Goal: Complete application form: Complete application form

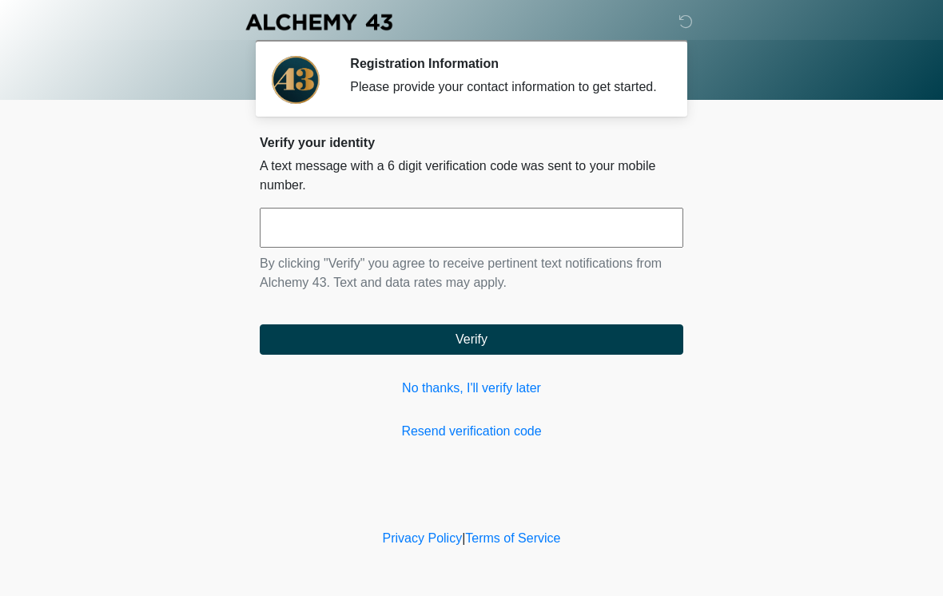
click at [297, 248] on input "text" at bounding box center [471, 228] width 423 height 40
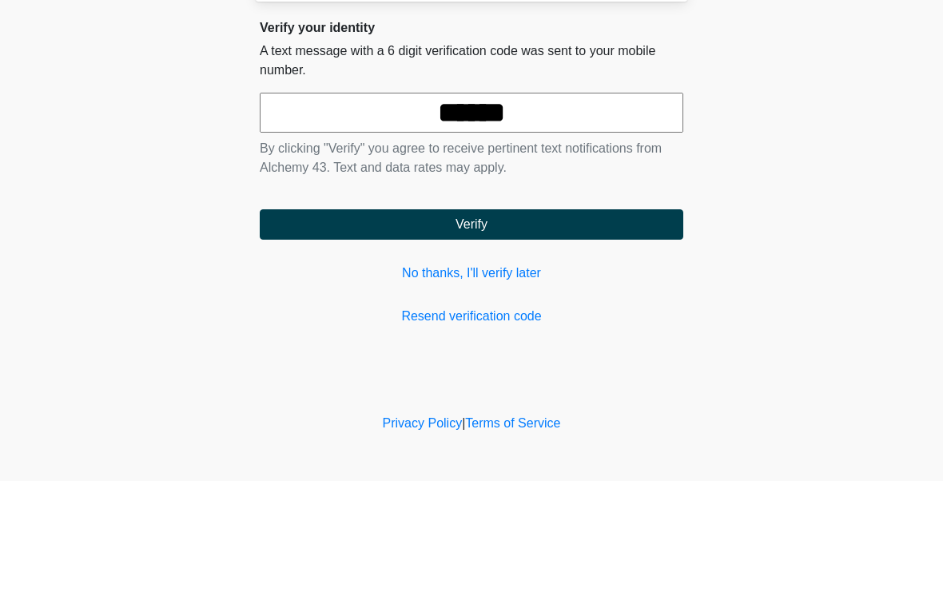
type input "******"
click at [463, 324] on button "Verify" at bounding box center [471, 339] width 423 height 30
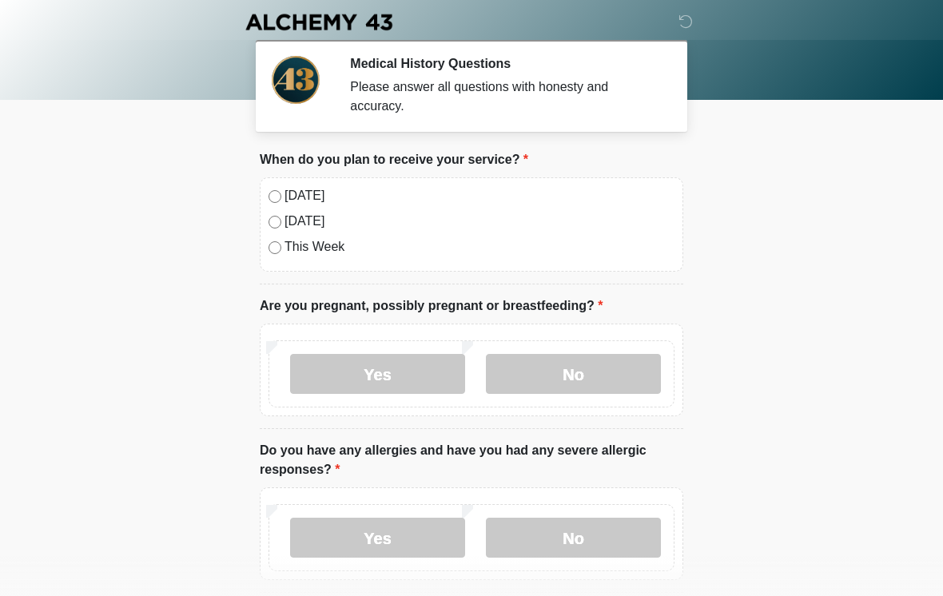
click at [278, 189] on div "[DATE]" at bounding box center [471, 195] width 406 height 19
click at [588, 383] on label "No" at bounding box center [573, 374] width 175 height 40
click at [562, 532] on label "No" at bounding box center [573, 538] width 175 height 40
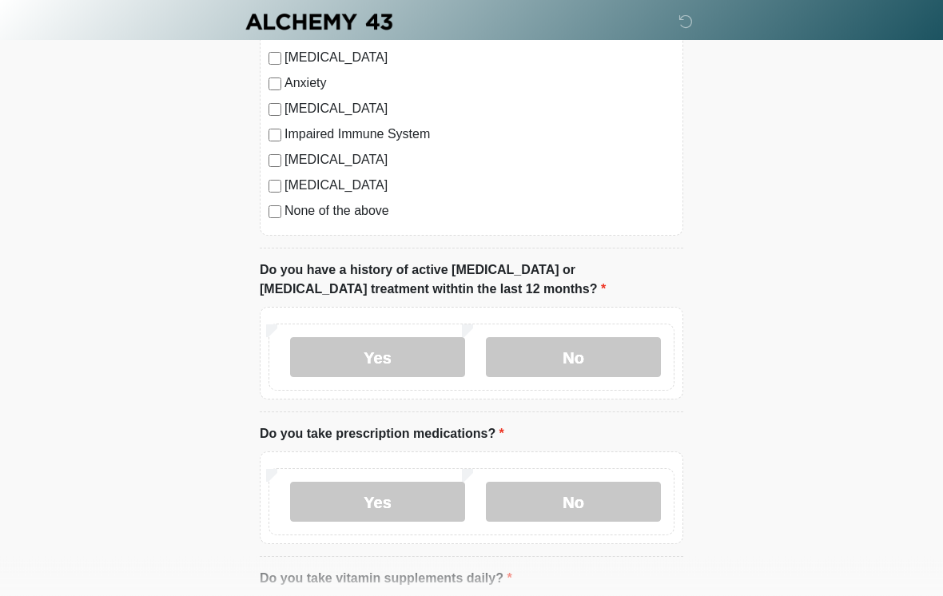
scroll to position [765, 0]
click at [579, 368] on label "No" at bounding box center [573, 357] width 175 height 40
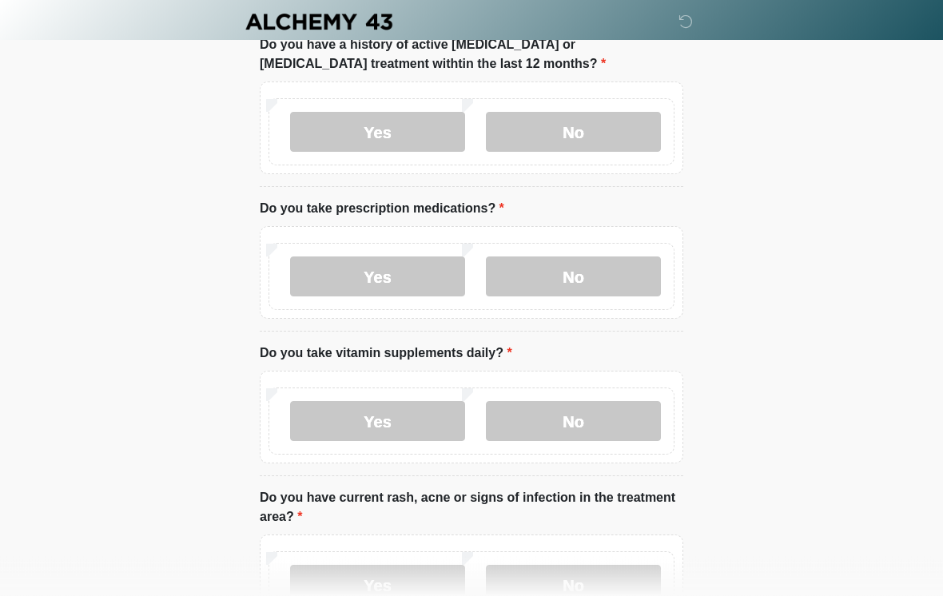
scroll to position [991, 0]
click at [370, 293] on label "Yes" at bounding box center [377, 276] width 175 height 40
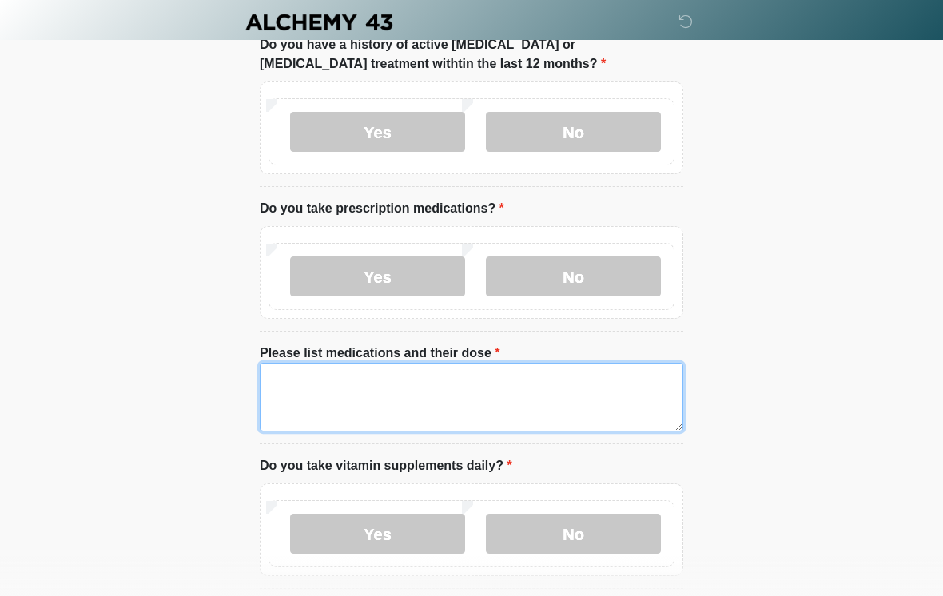
click at [303, 399] on textarea "Please list medications and their dose" at bounding box center [471, 397] width 423 height 69
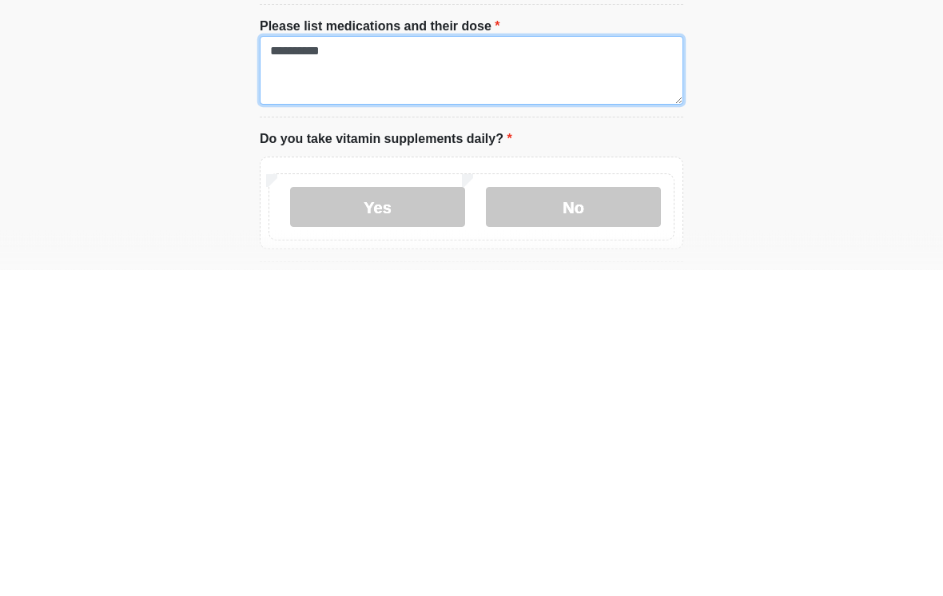
type textarea "**********"
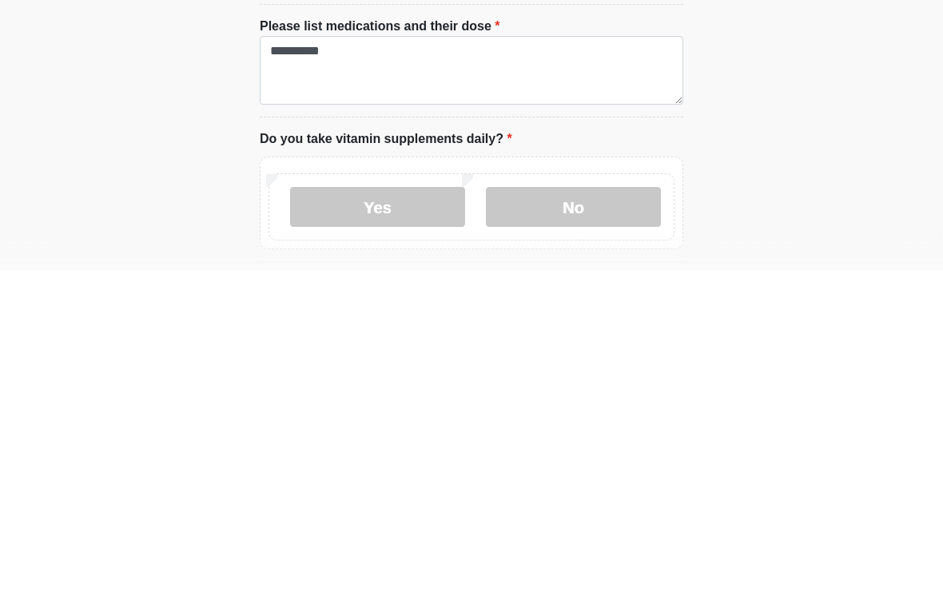
click at [396, 514] on label "Yes" at bounding box center [377, 534] width 175 height 40
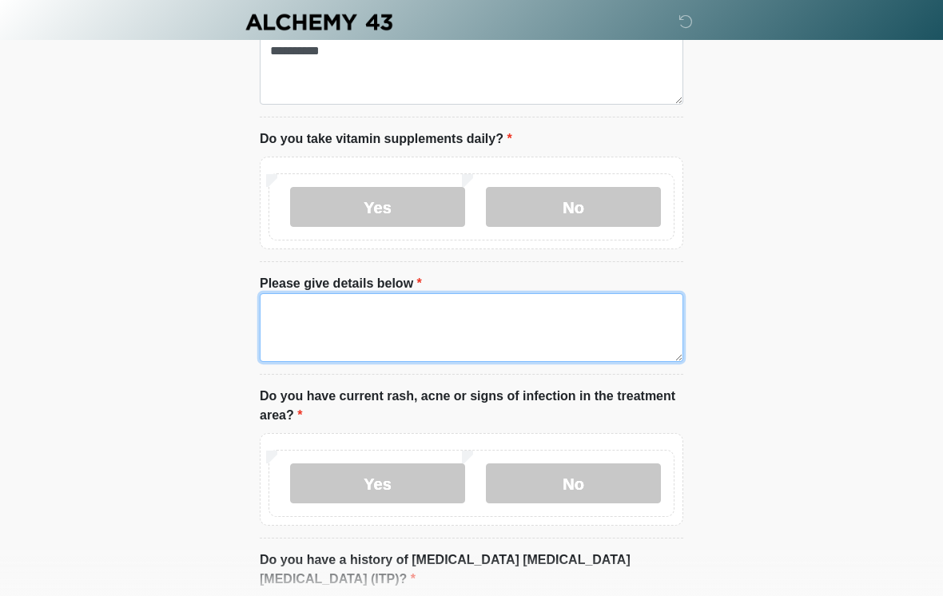
click at [305, 326] on textarea "Please give details below" at bounding box center [471, 327] width 423 height 69
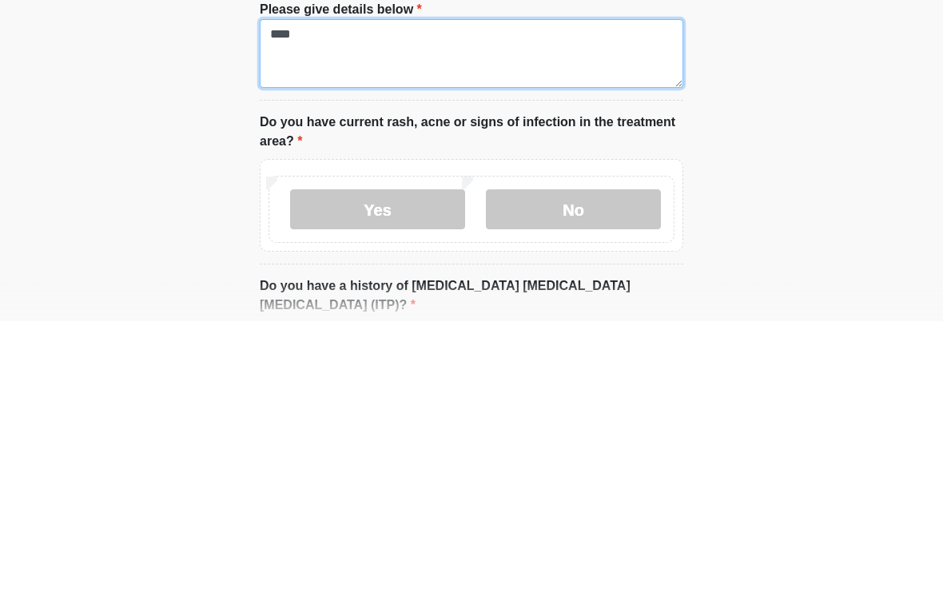
type textarea "****"
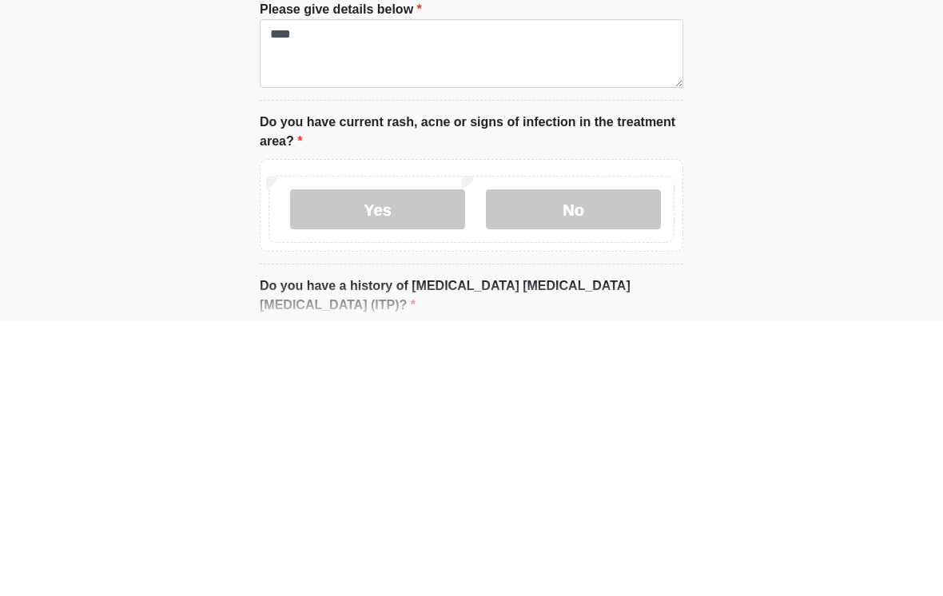
click at [561, 464] on label "No" at bounding box center [573, 484] width 175 height 40
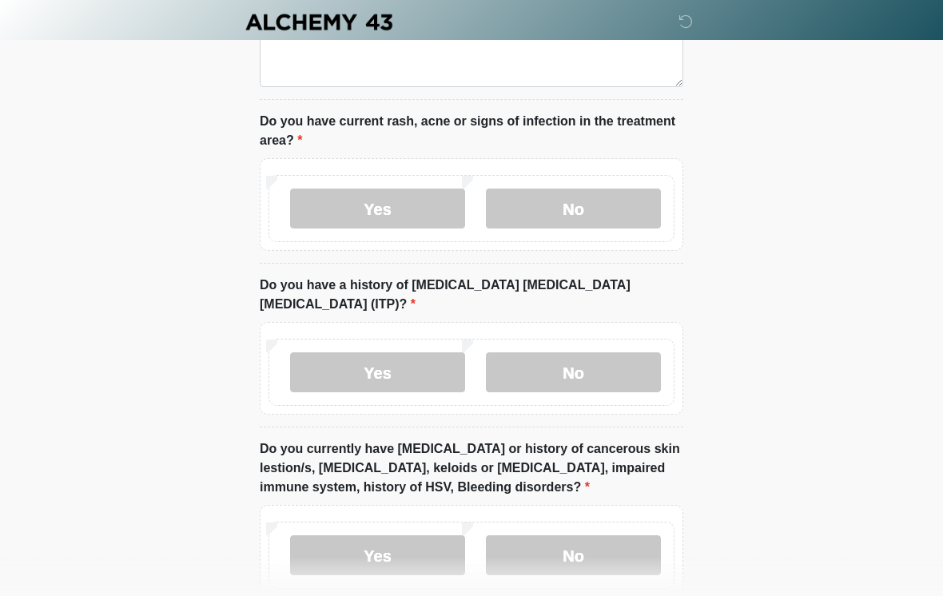
click at [590, 352] on label "No" at bounding box center [573, 372] width 175 height 40
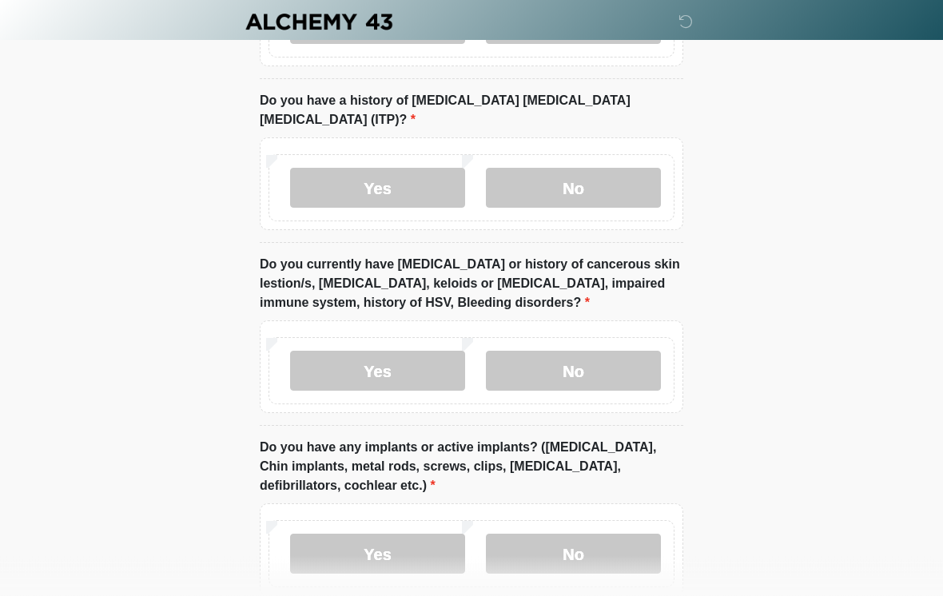
scroll to position [1790, 0]
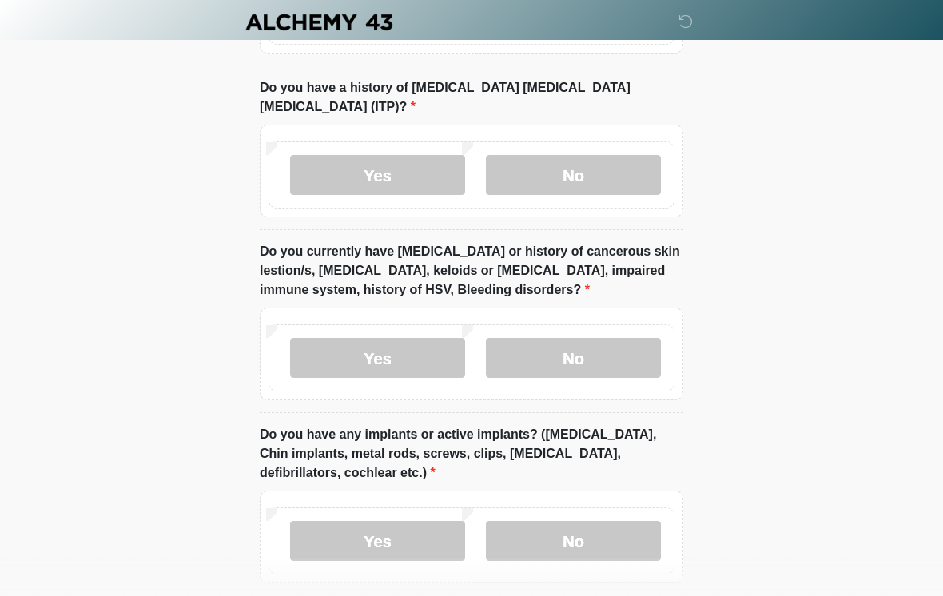
click at [570, 341] on label "No" at bounding box center [573, 358] width 175 height 40
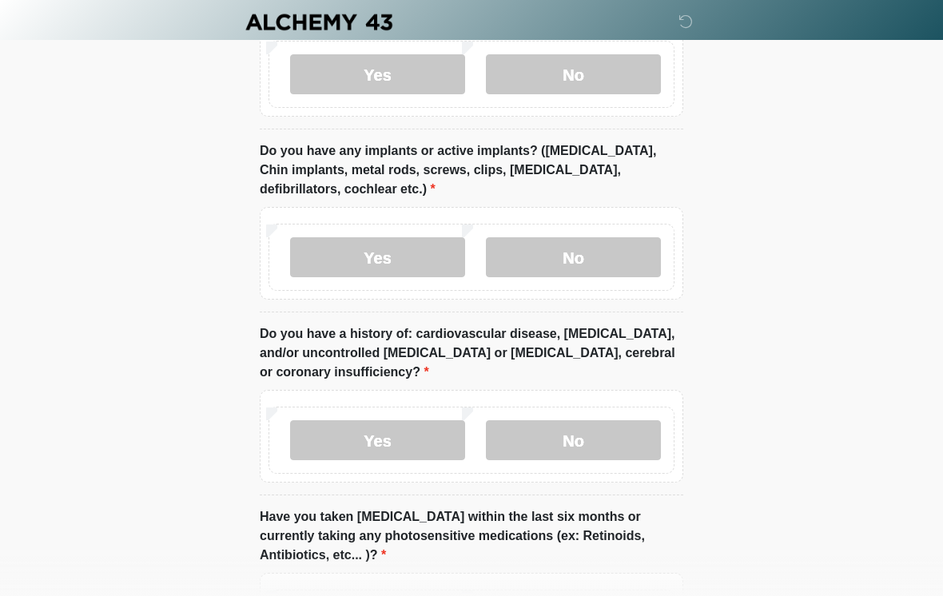
scroll to position [2064, 0]
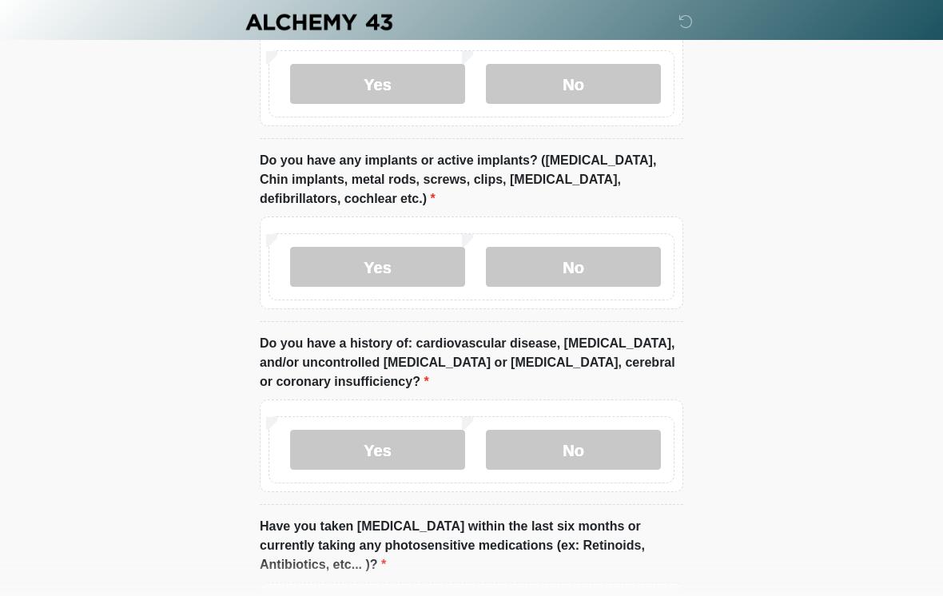
click at [388, 261] on label "Yes" at bounding box center [377, 267] width 175 height 40
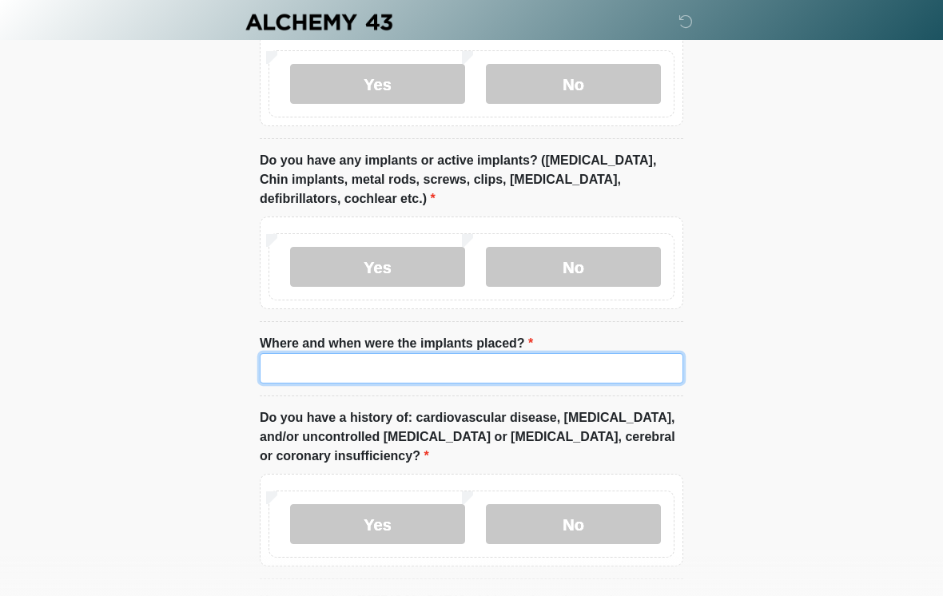
click at [289, 356] on input "Where and when were the implants placed?" at bounding box center [471, 368] width 423 height 30
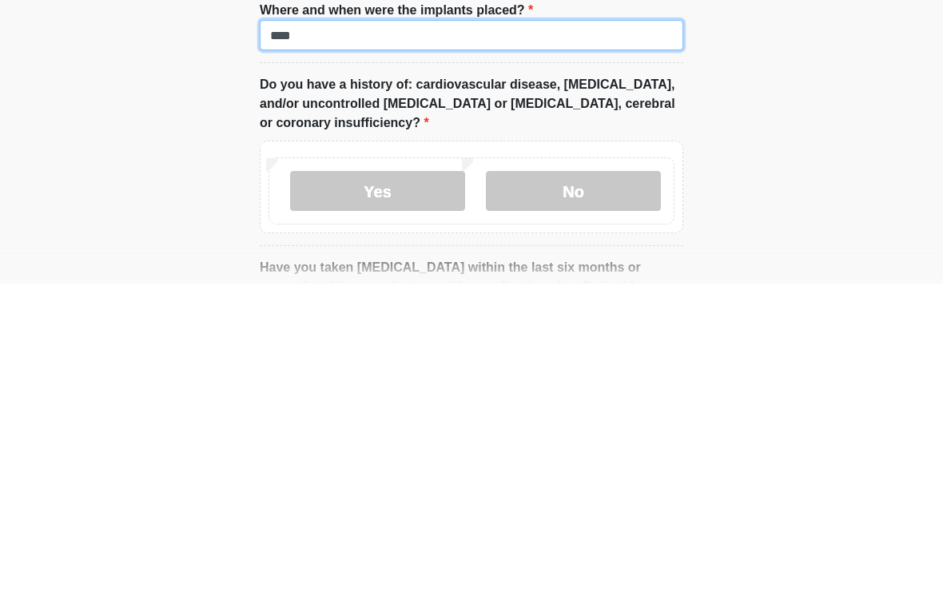
scroll to position [2085, 0]
type input "****"
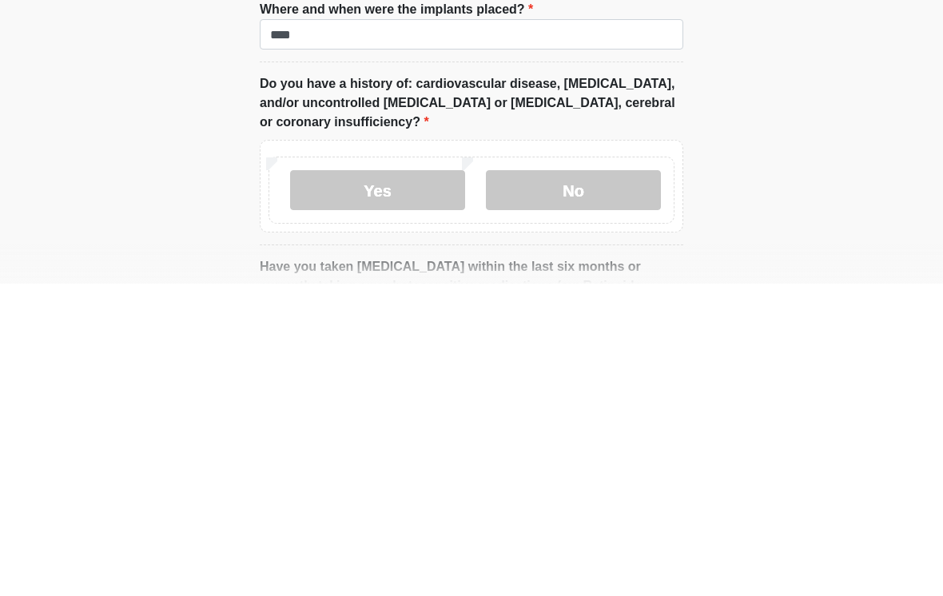
click at [562, 483] on label "No" at bounding box center [573, 503] width 175 height 40
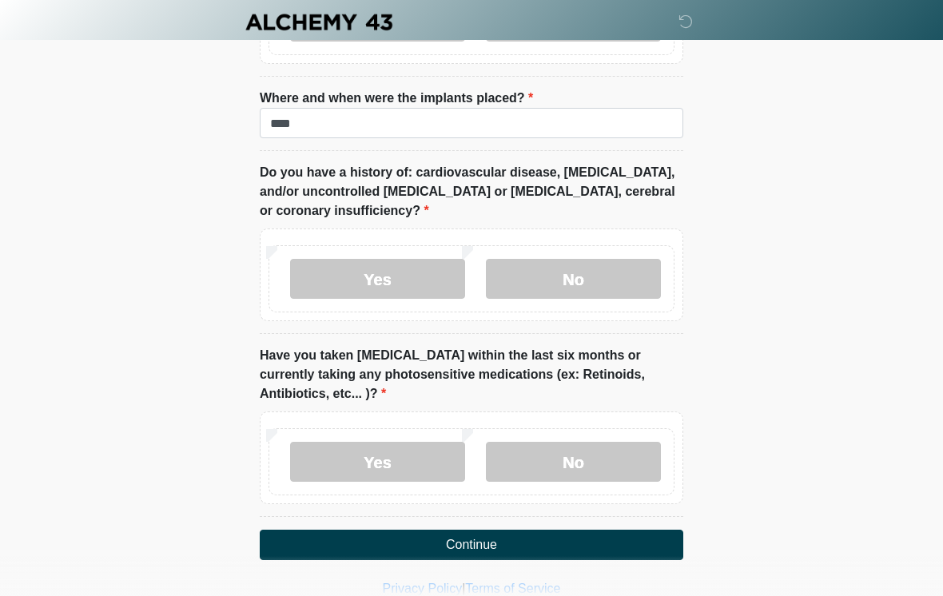
click at [600, 442] on label "No" at bounding box center [573, 462] width 175 height 40
click at [499, 530] on button "Continue" at bounding box center [471, 545] width 423 height 30
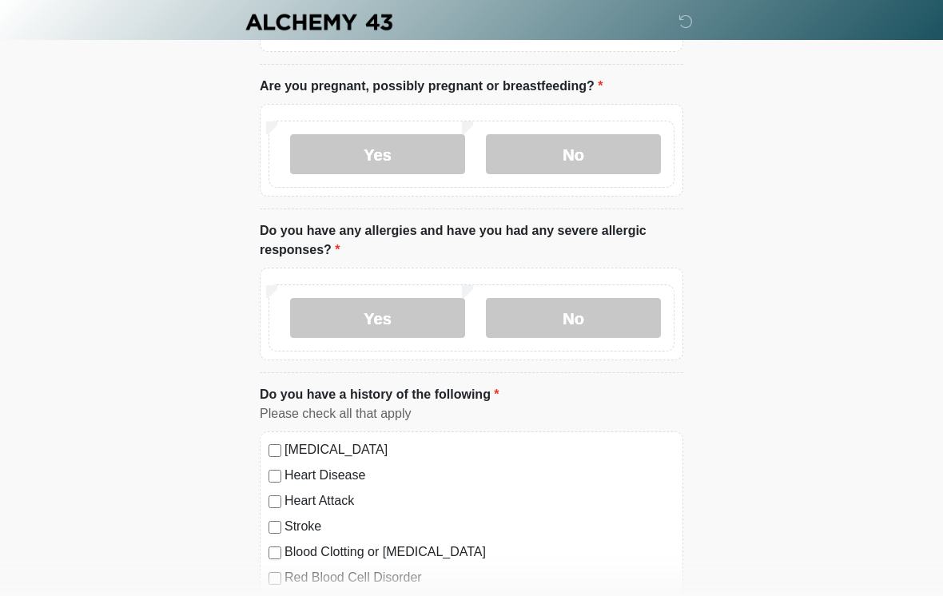
scroll to position [0, 0]
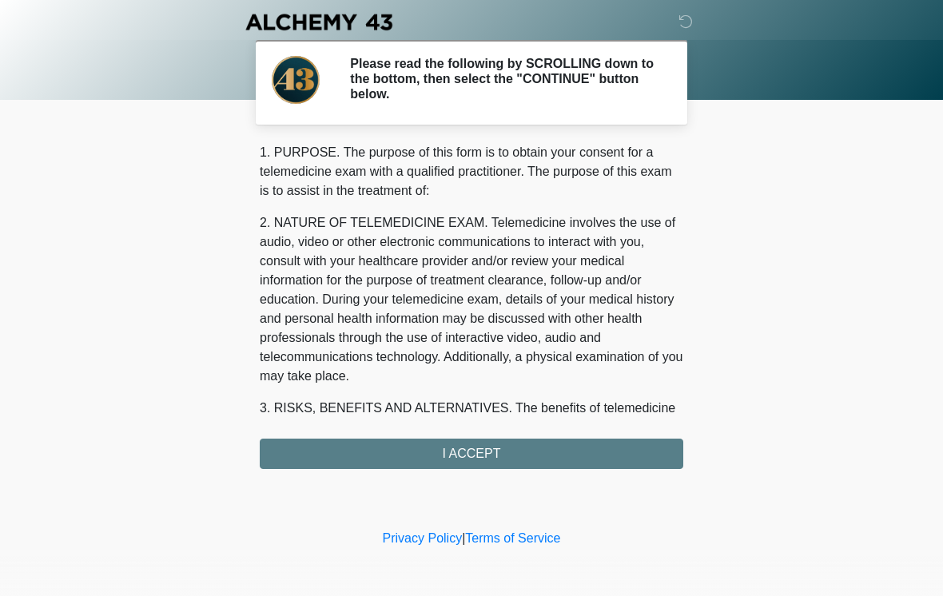
click at [527, 457] on div "1. PURPOSE. The purpose of this form is to obtain your consent for a telemedici…" at bounding box center [471, 306] width 423 height 326
click at [465, 458] on div "1. PURPOSE. The purpose of this form is to obtain your consent for a telemedici…" at bounding box center [471, 306] width 423 height 326
click at [449, 464] on div "1. PURPOSE. The purpose of this form is to obtain your consent for a telemedici…" at bounding box center [471, 306] width 423 height 326
click at [505, 453] on div "1. PURPOSE. The purpose of this form is to obtain your consent for a telemedici…" at bounding box center [471, 306] width 423 height 326
click at [504, 453] on div "1. PURPOSE. The purpose of this form is to obtain your consent for a telemedici…" at bounding box center [471, 306] width 423 height 326
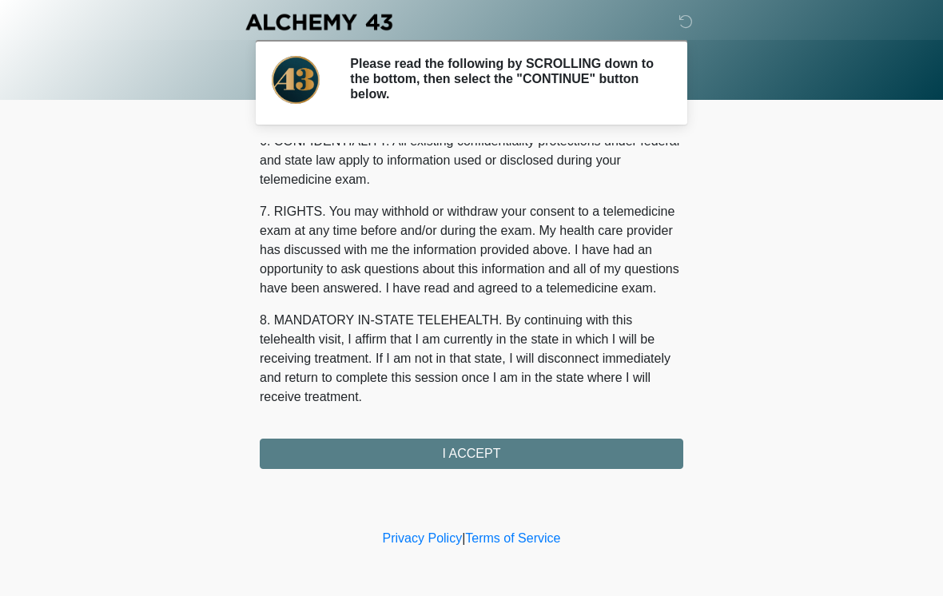
scroll to position [650, 0]
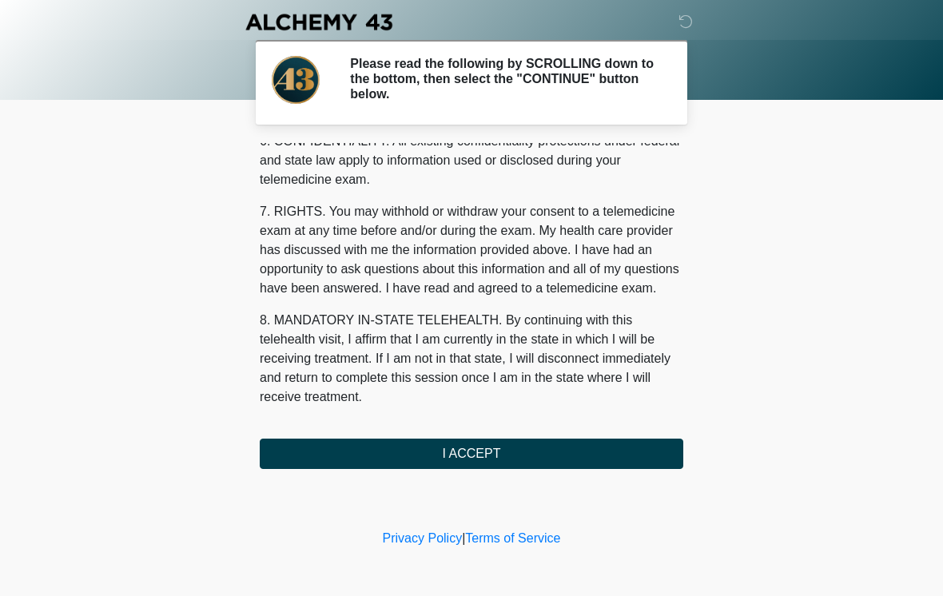
click at [483, 457] on button "I ACCEPT" at bounding box center [471, 454] width 423 height 30
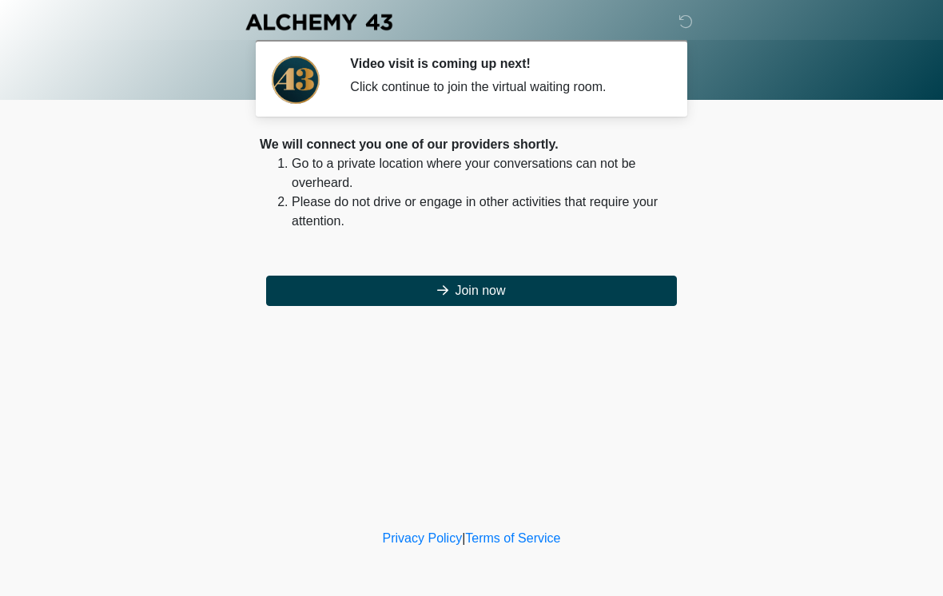
click at [483, 298] on button "Join now" at bounding box center [471, 291] width 411 height 30
click at [483, 292] on button "Join now" at bounding box center [471, 291] width 411 height 30
click at [499, 305] on button "Join now" at bounding box center [471, 291] width 411 height 30
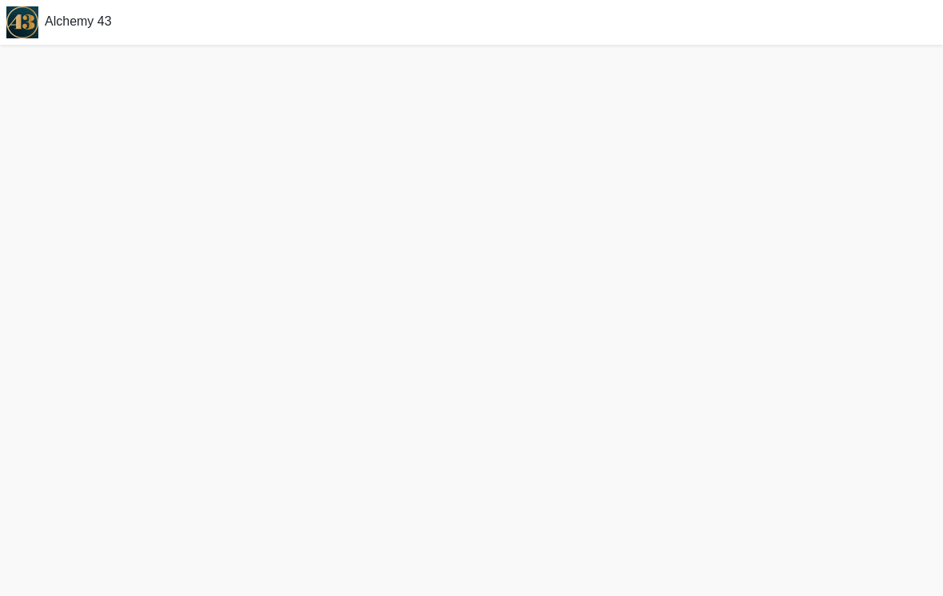
click at [28, 14] on img at bounding box center [22, 22] width 45 height 45
click at [942, 119] on html "Alchemy 43" at bounding box center [471, 298] width 943 height 596
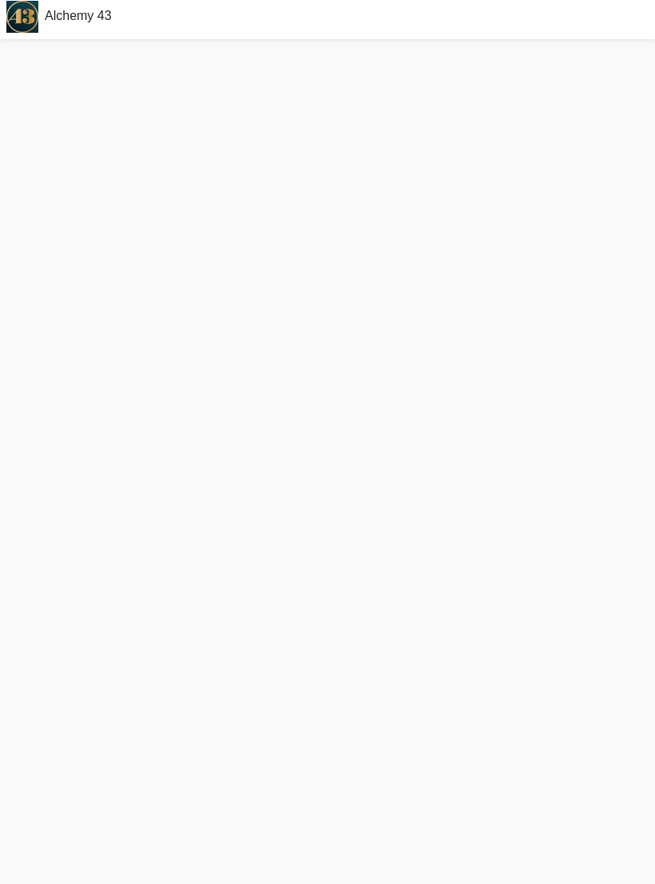
scroll to position [30, 0]
